Goal: Task Accomplishment & Management: Use online tool/utility

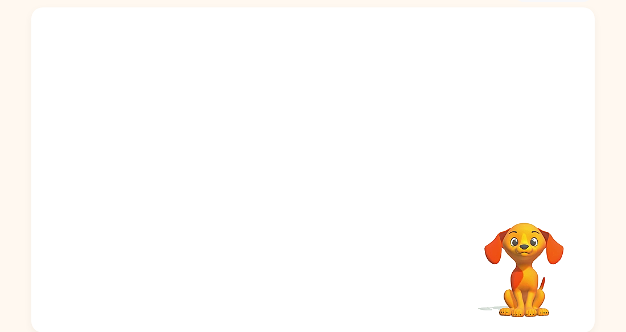
scroll to position [68, 0]
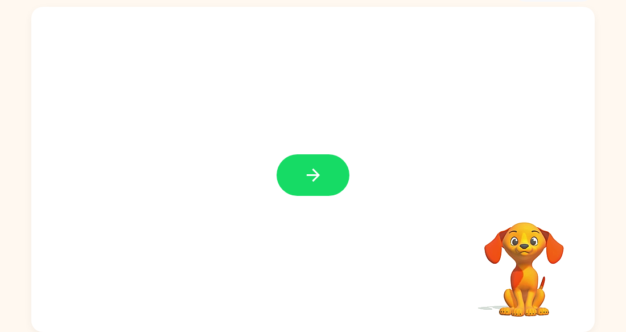
click at [325, 169] on button "button" at bounding box center [312, 175] width 73 height 42
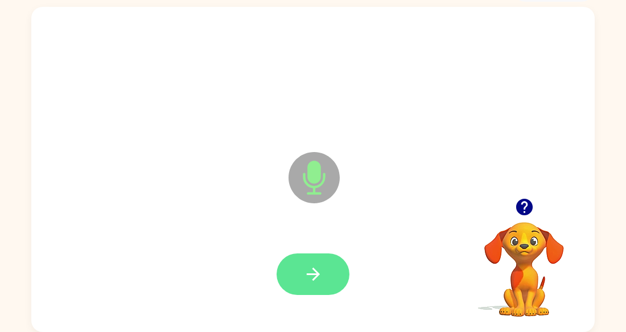
click at [318, 267] on icon "button" at bounding box center [313, 274] width 20 height 20
click at [317, 279] on icon "button" at bounding box center [313, 274] width 20 height 20
click at [323, 279] on button "button" at bounding box center [312, 274] width 73 height 42
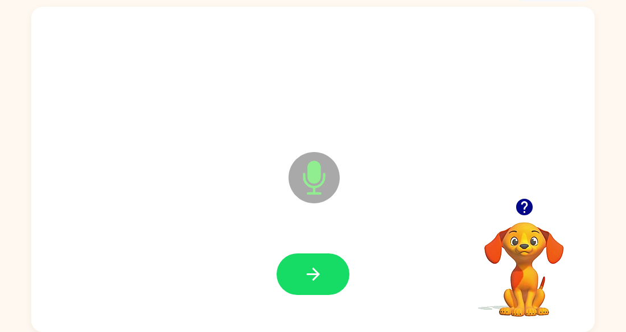
click at [525, 211] on icon "button" at bounding box center [523, 207] width 16 height 16
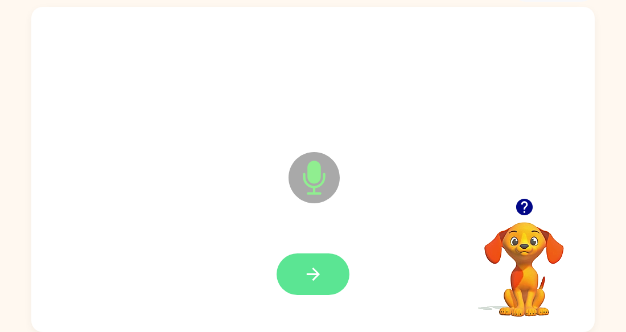
click at [338, 265] on button "button" at bounding box center [312, 274] width 73 height 42
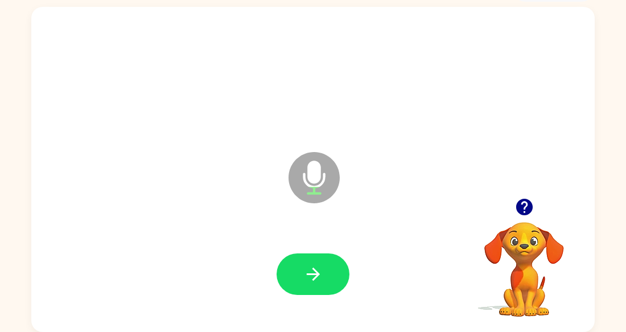
click at [521, 202] on icon "button" at bounding box center [523, 207] width 16 height 16
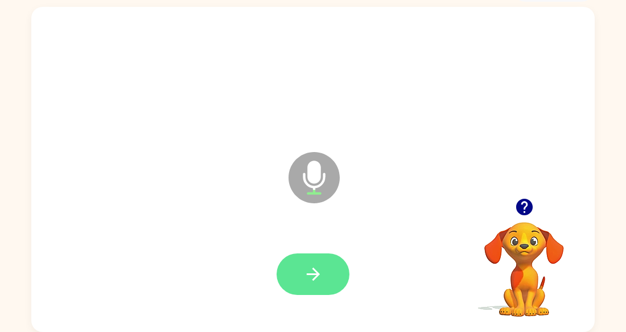
click at [308, 277] on icon "button" at bounding box center [313, 274] width 20 height 20
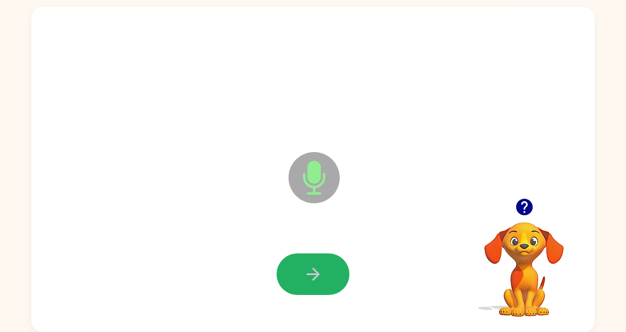
click at [308, 277] on icon "button" at bounding box center [313, 274] width 20 height 20
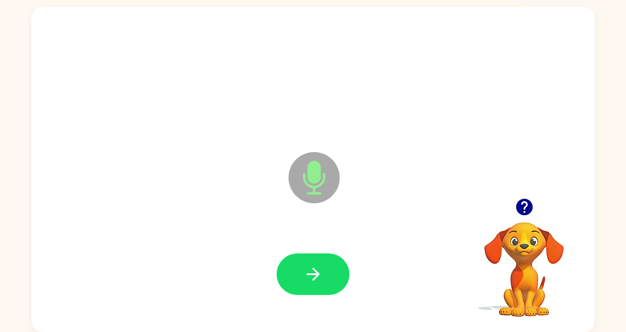
click at [519, 211] on icon "button" at bounding box center [523, 207] width 16 height 16
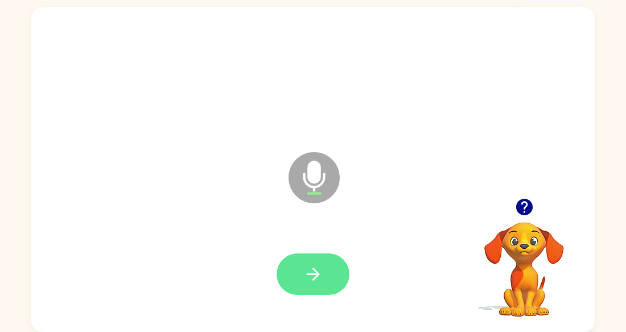
click at [330, 265] on button "button" at bounding box center [312, 274] width 73 height 42
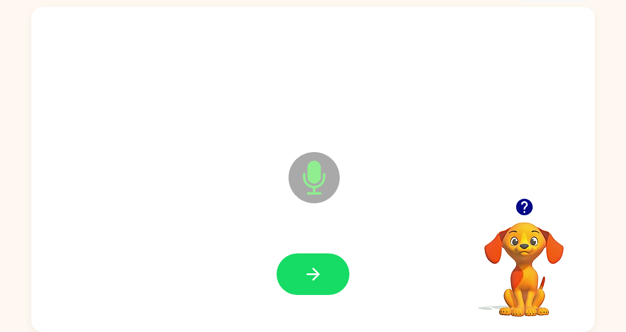
click at [330, 265] on button "button" at bounding box center [312, 274] width 73 height 42
click at [528, 204] on icon "button" at bounding box center [523, 207] width 16 height 16
click at [314, 251] on div at bounding box center [313, 274] width 540 height 93
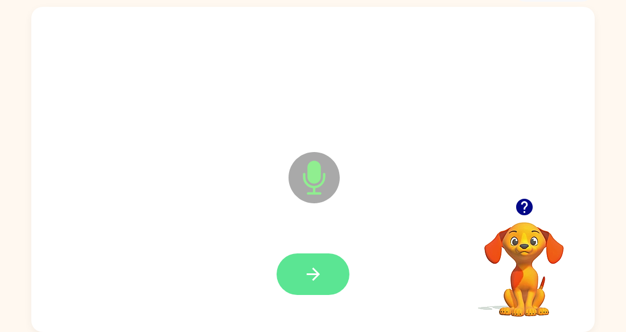
click at [313, 263] on button "button" at bounding box center [312, 274] width 73 height 42
click at [288, 284] on button "button" at bounding box center [312, 274] width 73 height 42
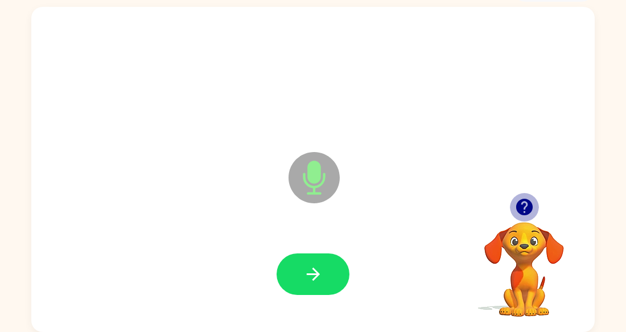
click at [518, 204] on icon "button" at bounding box center [523, 207] width 16 height 16
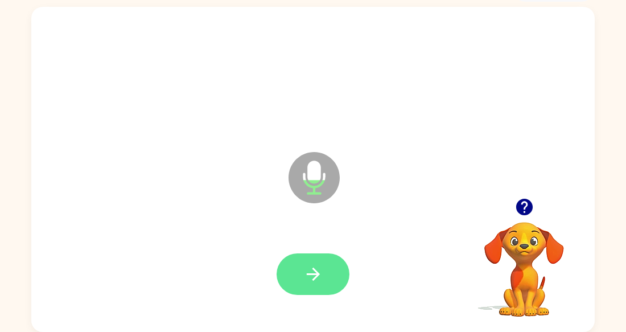
click at [288, 269] on button "button" at bounding box center [312, 274] width 73 height 42
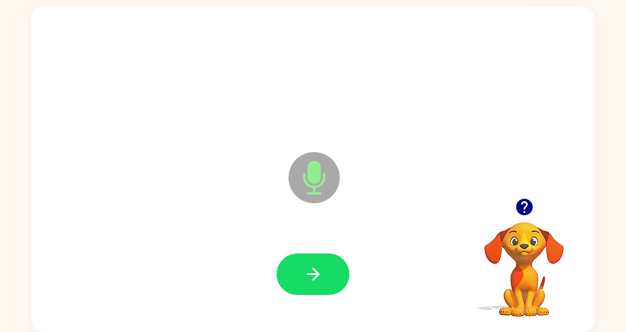
click at [288, 269] on button "button" at bounding box center [312, 274] width 73 height 42
click at [525, 203] on icon "button" at bounding box center [524, 207] width 20 height 20
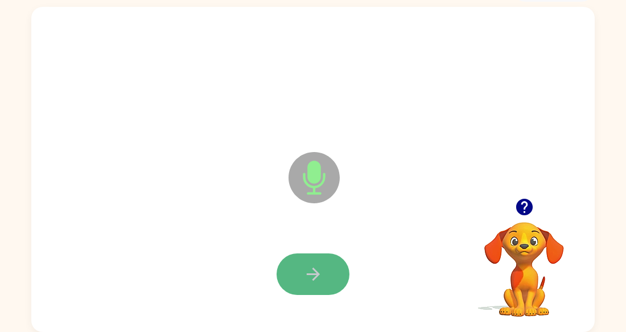
click at [309, 262] on button "button" at bounding box center [312, 274] width 73 height 42
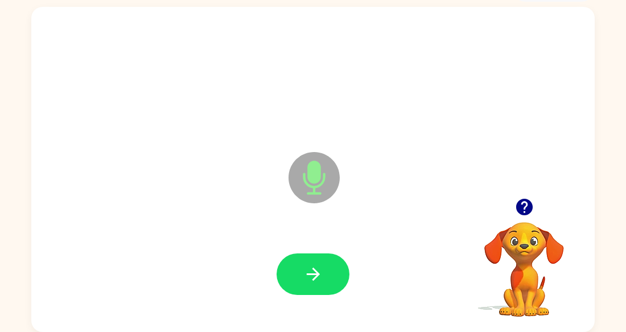
click at [309, 262] on button "button" at bounding box center [312, 274] width 73 height 42
